Goal: Task Accomplishment & Management: Manage account settings

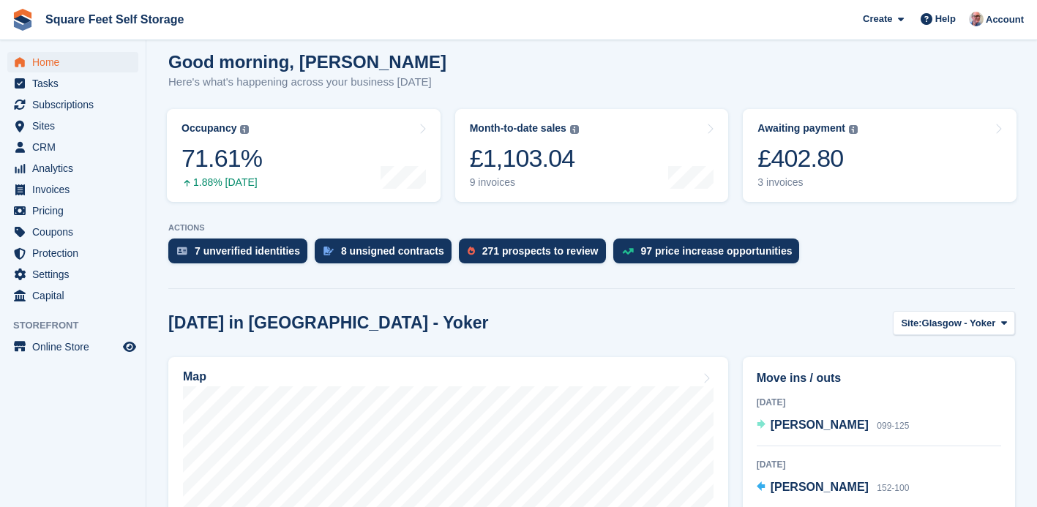
scroll to position [206, 0]
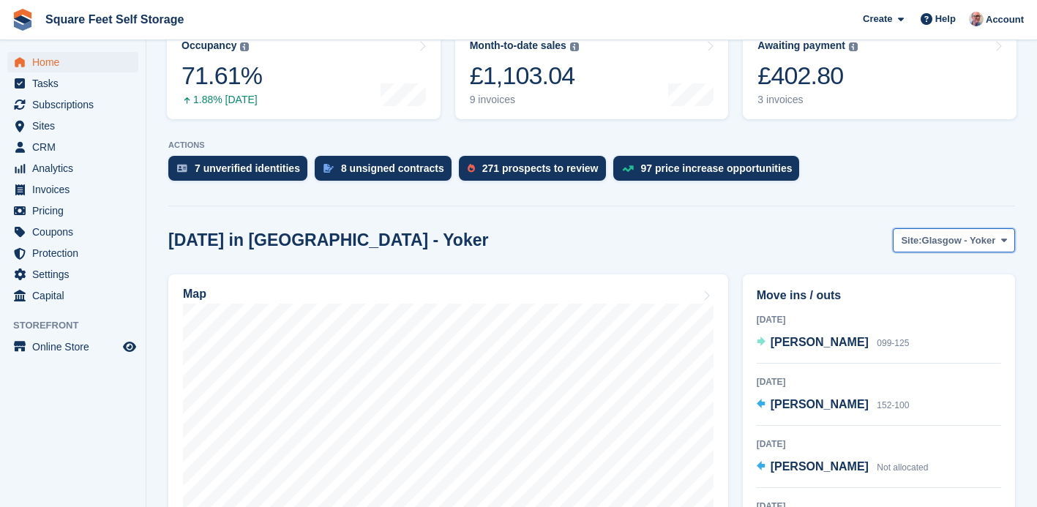
click at [910, 236] on span "Site:" at bounding box center [911, 240] width 20 height 15
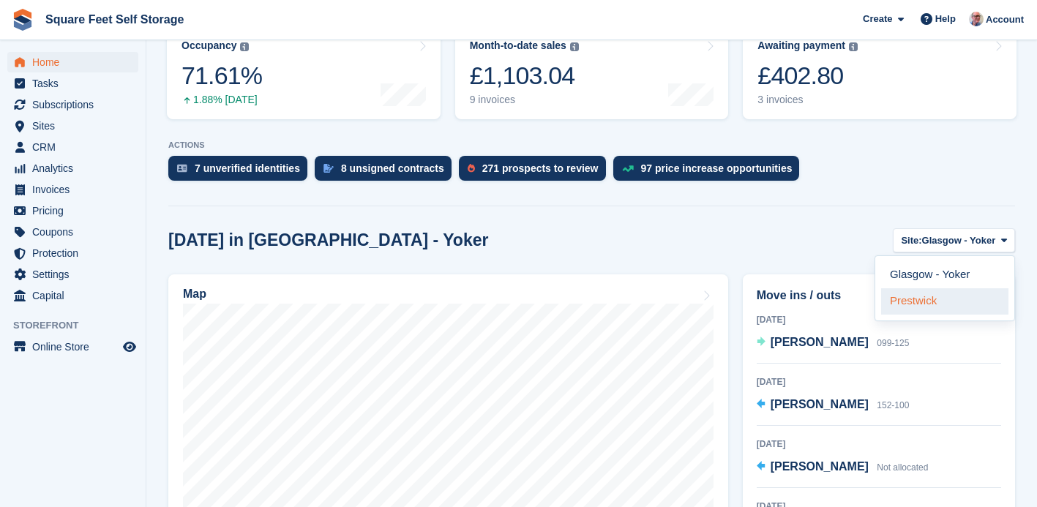
click at [897, 304] on link "Prestwick" at bounding box center [944, 301] width 127 height 26
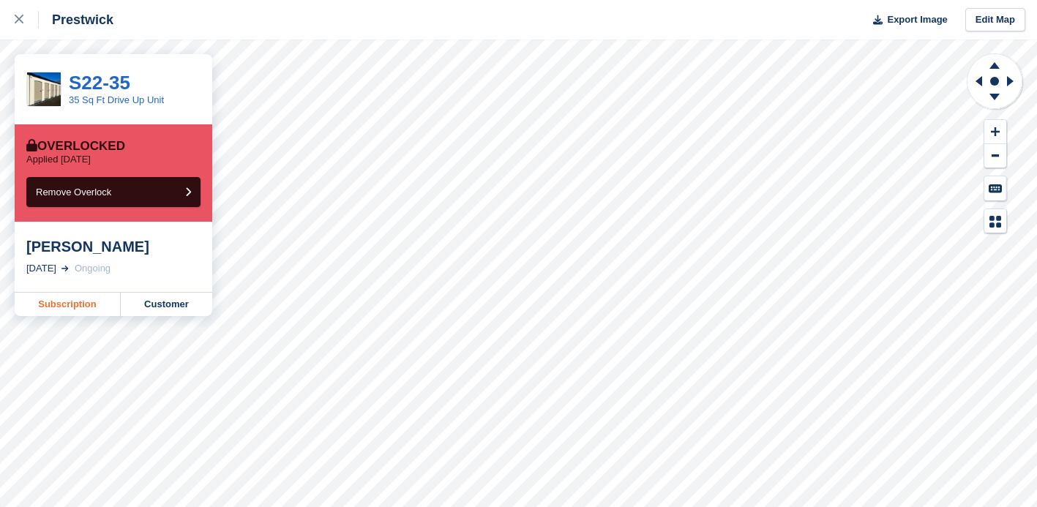
click at [78, 307] on link "Subscription" at bounding box center [68, 304] width 106 height 23
click at [21, 20] on icon at bounding box center [19, 19] width 9 height 9
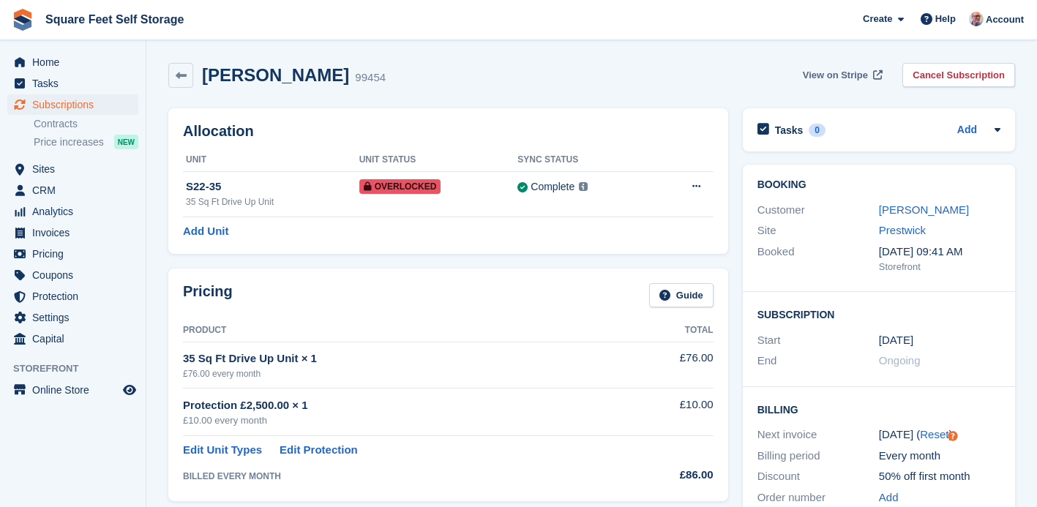
click at [810, 75] on span "View on Stripe" at bounding box center [835, 75] width 65 height 15
